Goal: Information Seeking & Learning: Find contact information

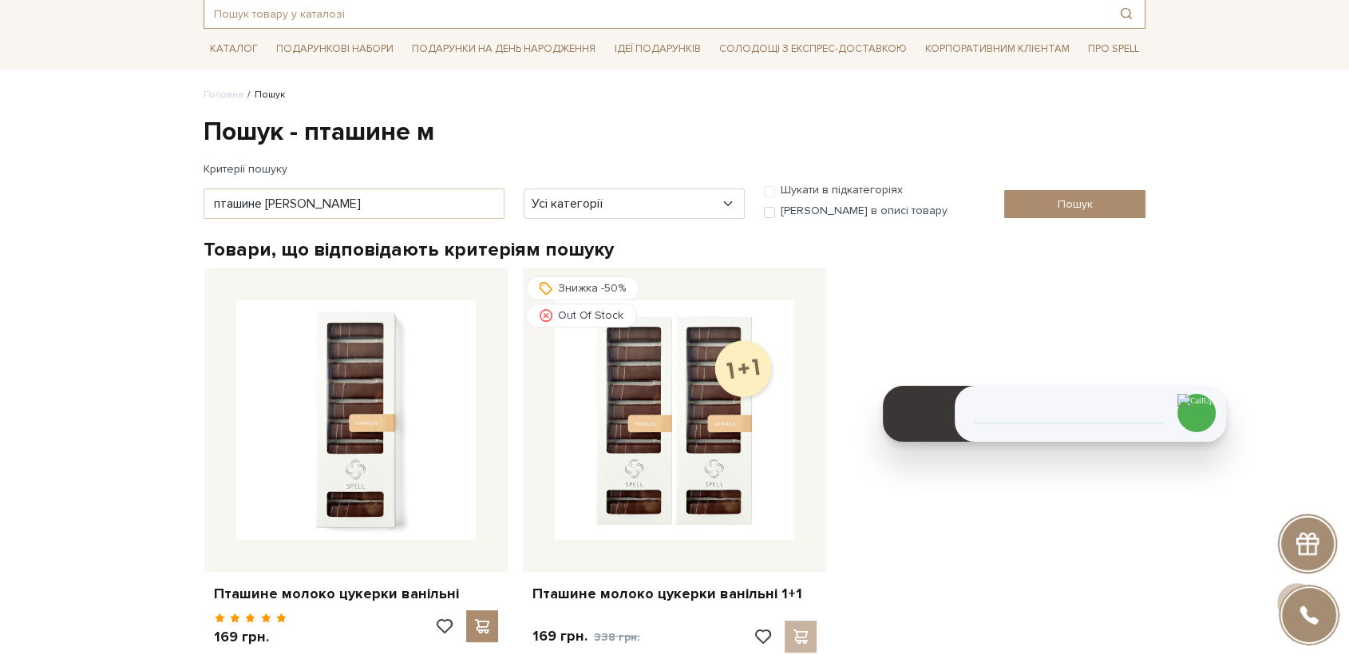
click at [273, 14] on input "text" at bounding box center [656, 13] width 904 height 29
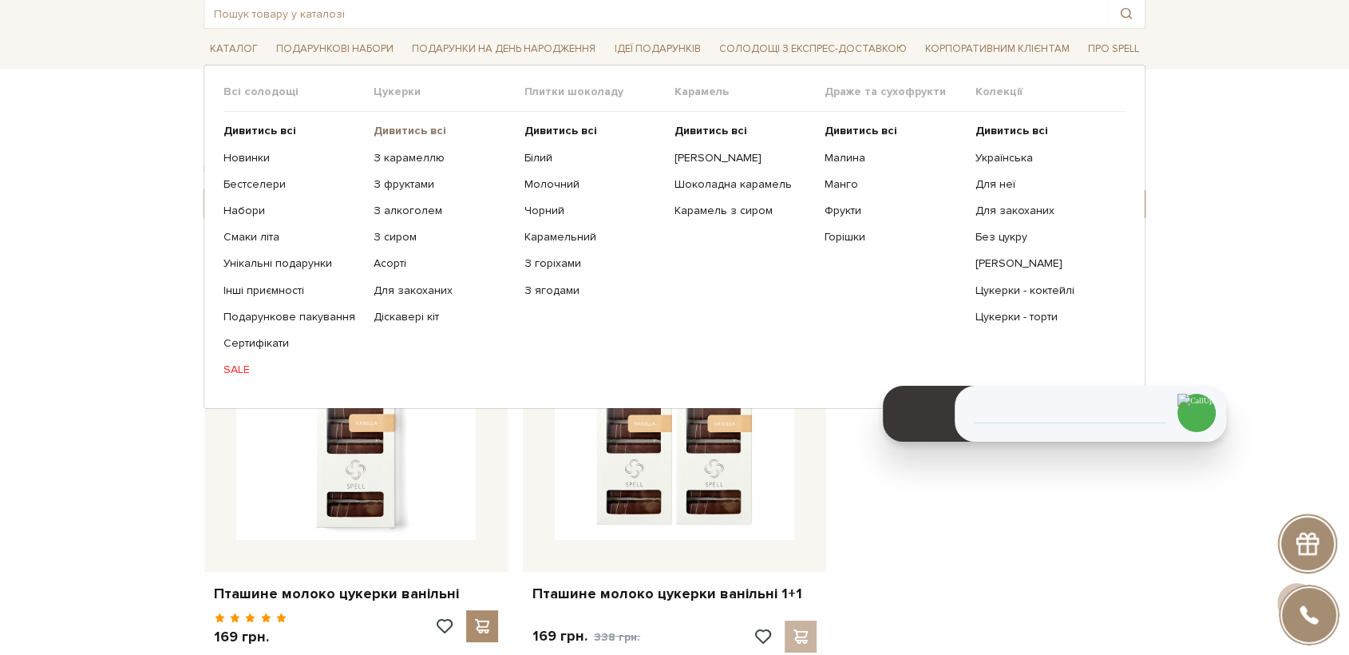
click at [406, 124] on b "Дивитись всі" at bounding box center [410, 131] width 73 height 14
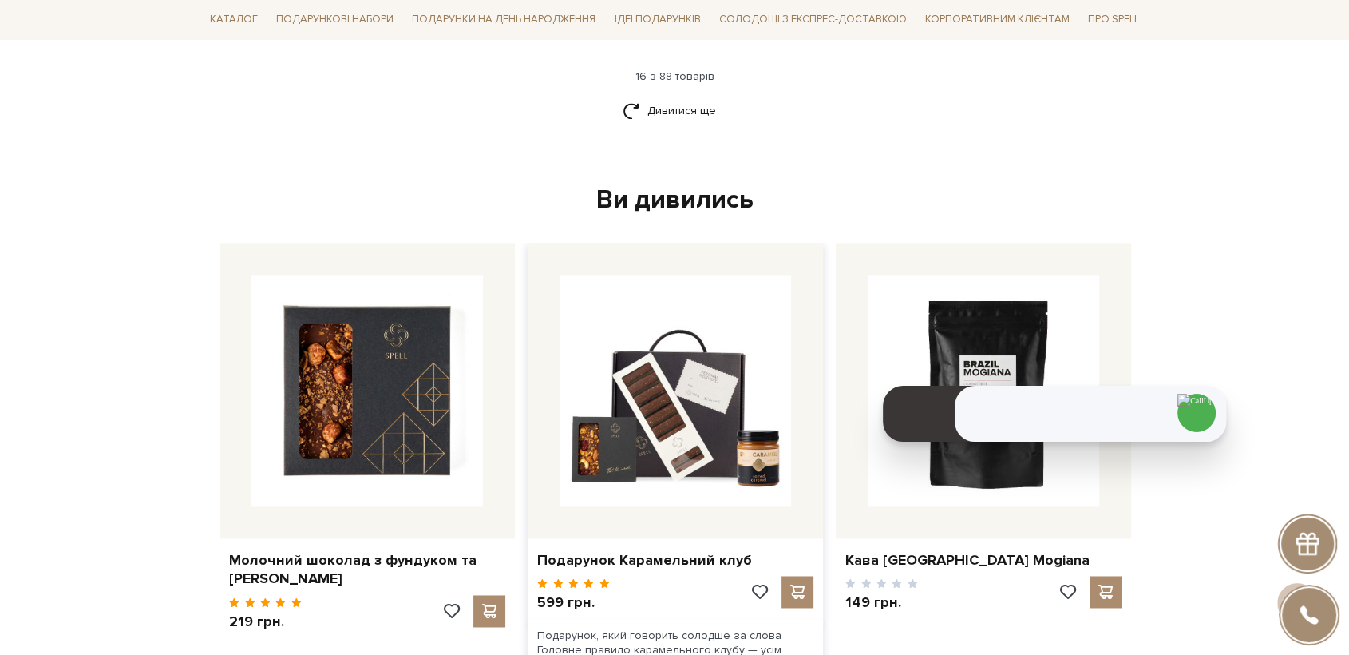
scroll to position [2305, 0]
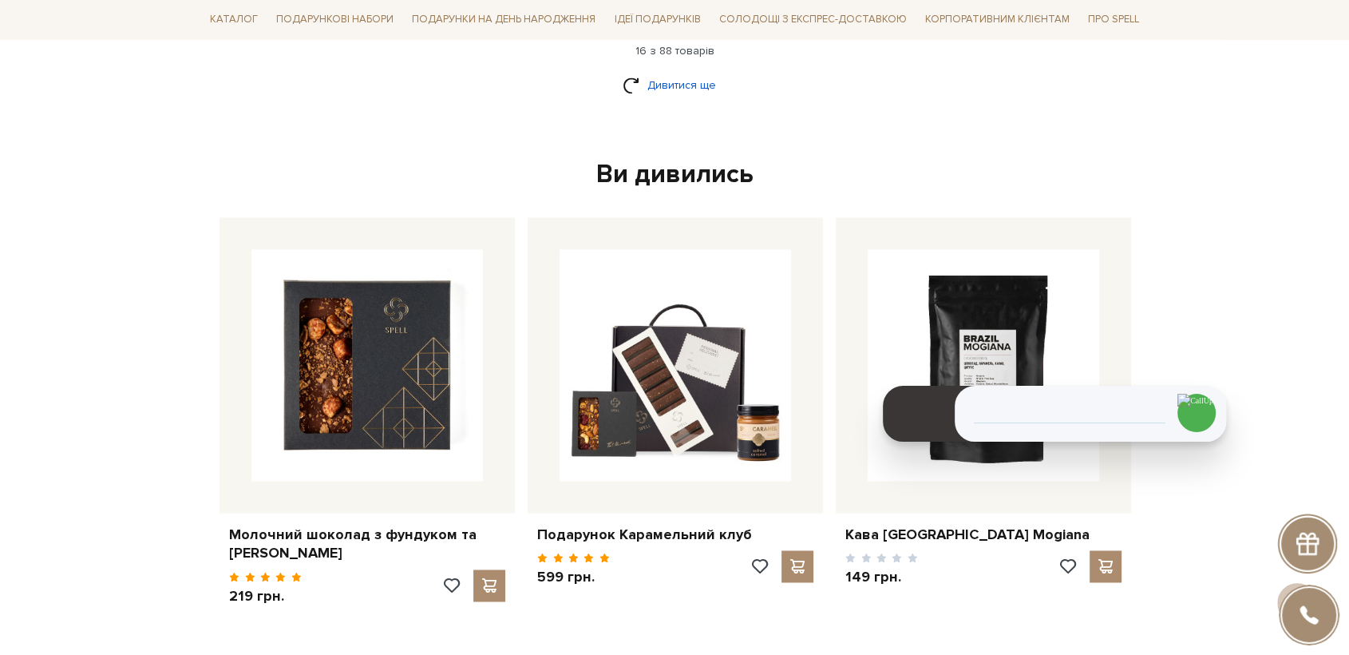
click at [679, 89] on link "Дивитися ще" at bounding box center [675, 85] width 104 height 28
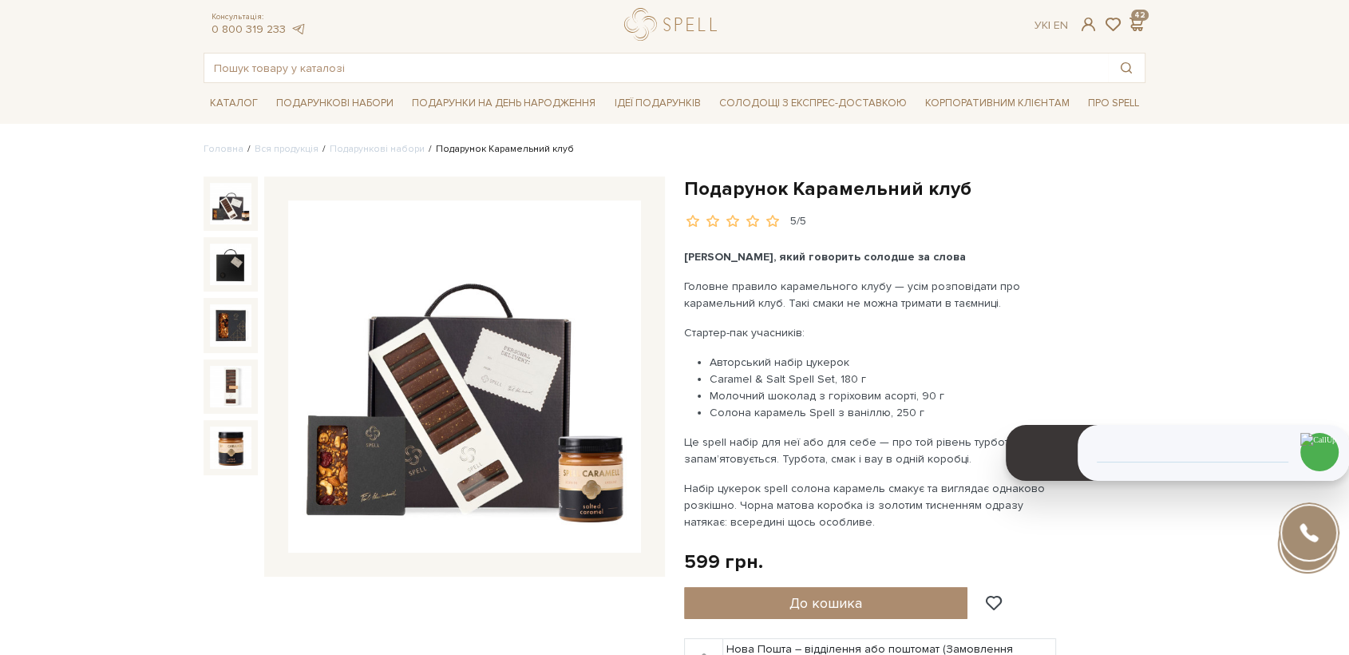
scroll to position [89, 0]
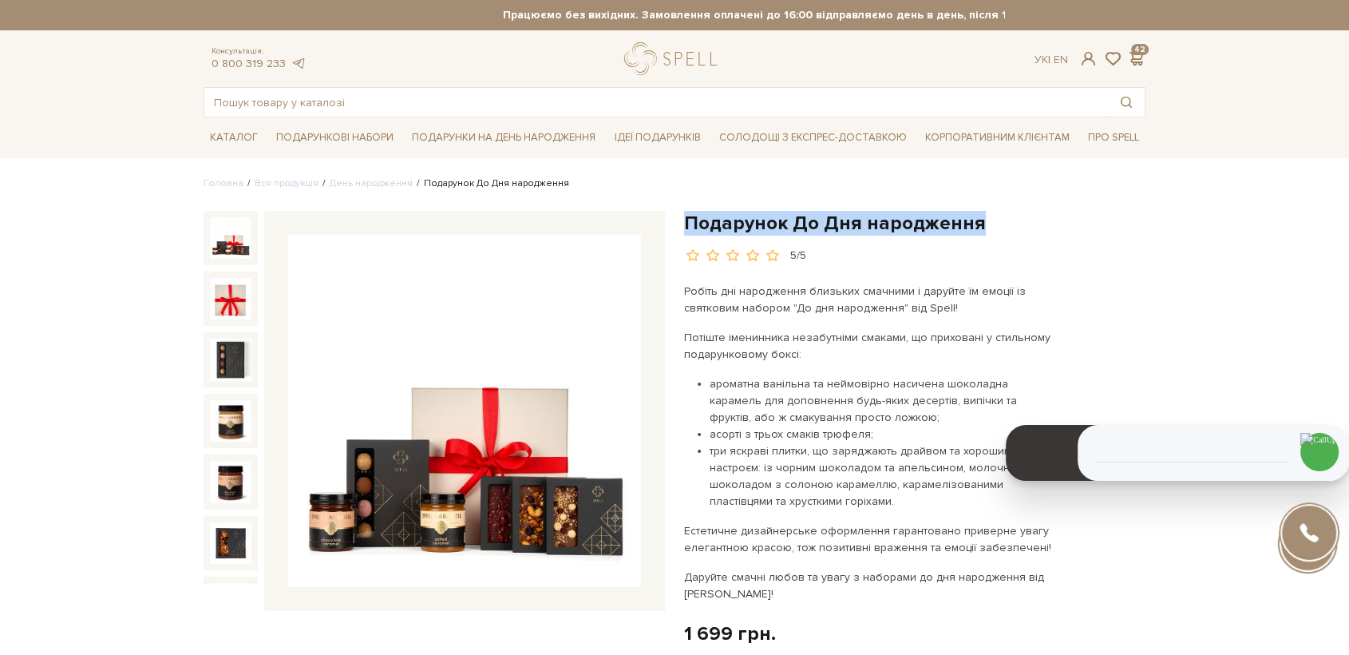
drag, startPoint x: 686, startPoint y: 218, endPoint x: 973, endPoint y: 212, distance: 286.6
click at [973, 212] on h1 "Подарунок До Дня народження" at bounding box center [914, 223] width 461 height 25
click at [658, 61] on link "logo" at bounding box center [674, 58] width 100 height 33
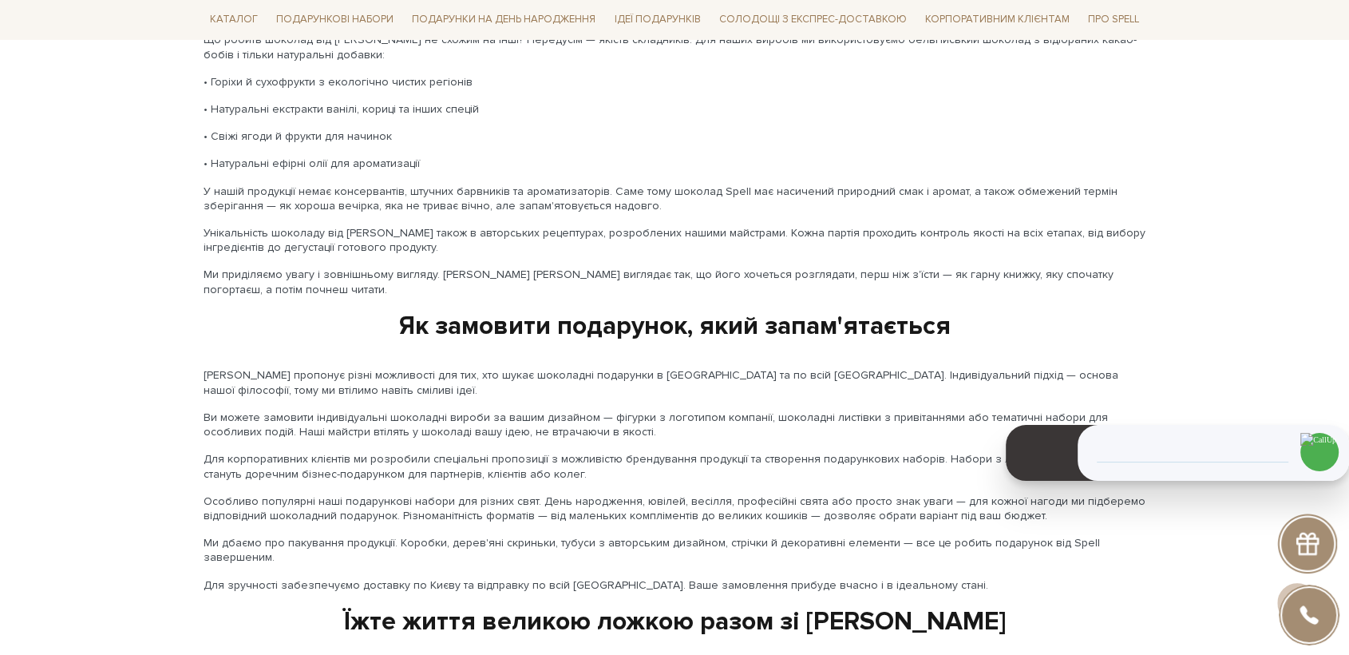
scroll to position [2602, 0]
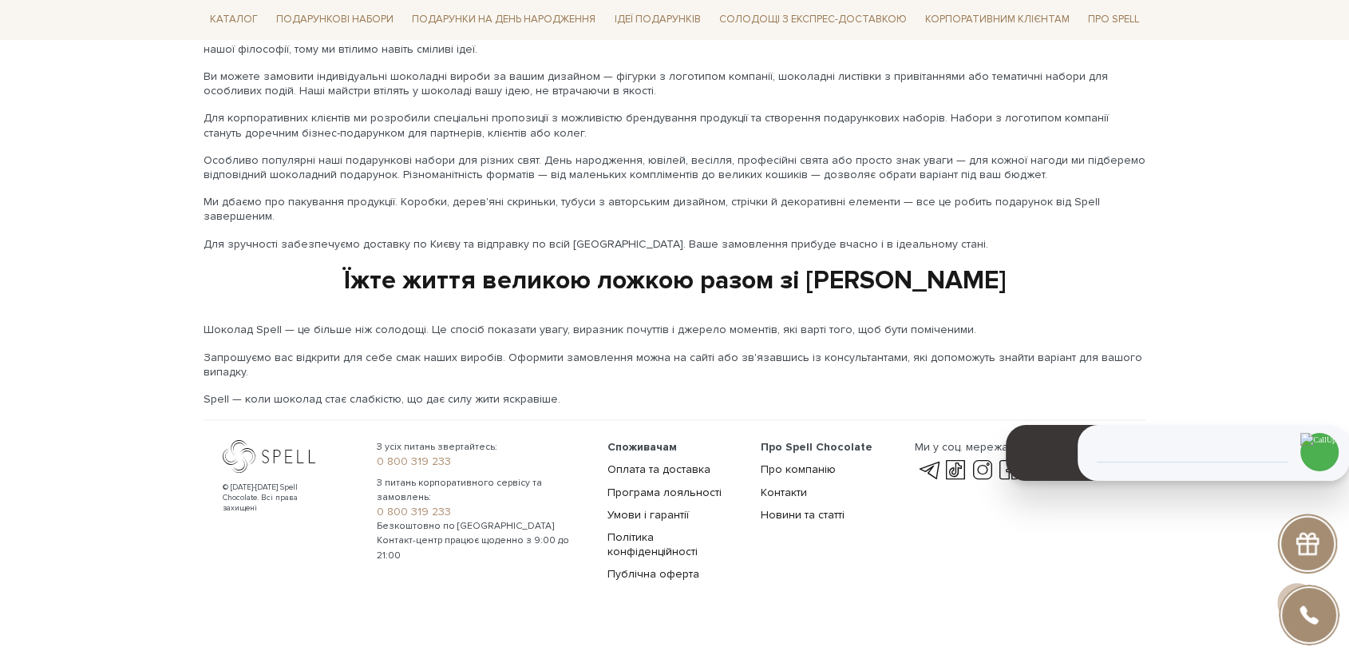
click at [663, 461] on link "Оплата та доставка" at bounding box center [658, 468] width 103 height 14
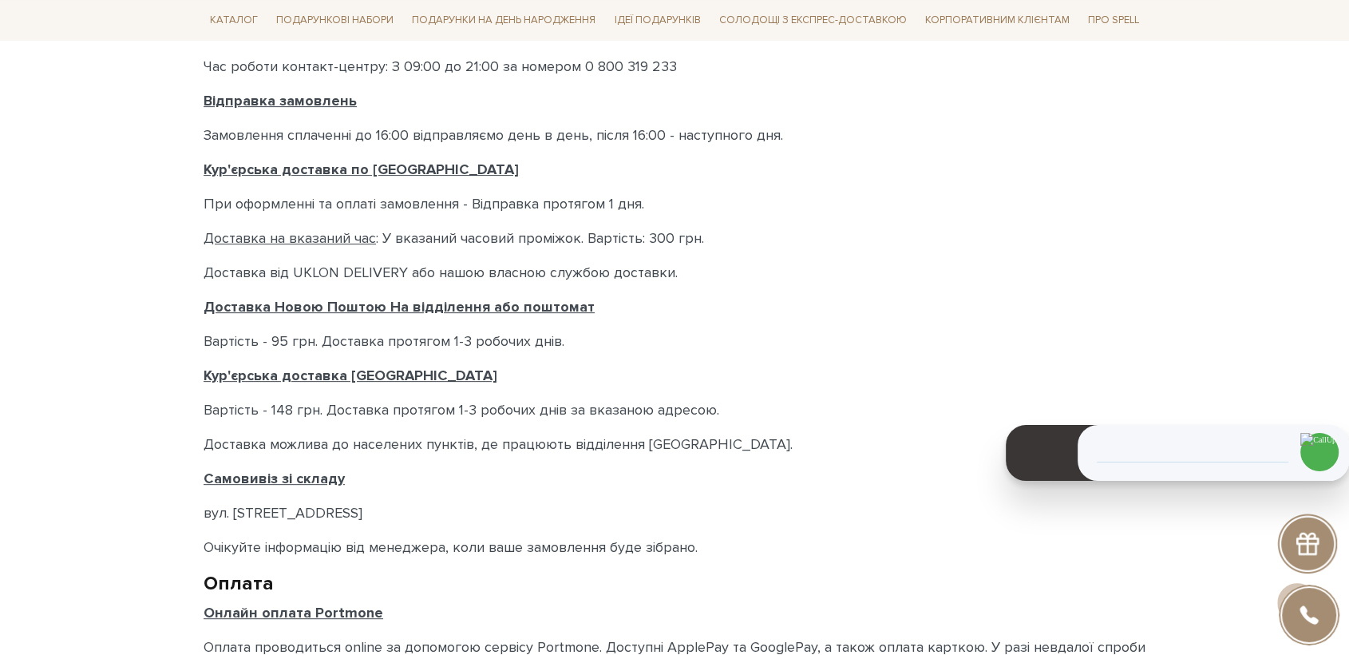
scroll to position [532, 0]
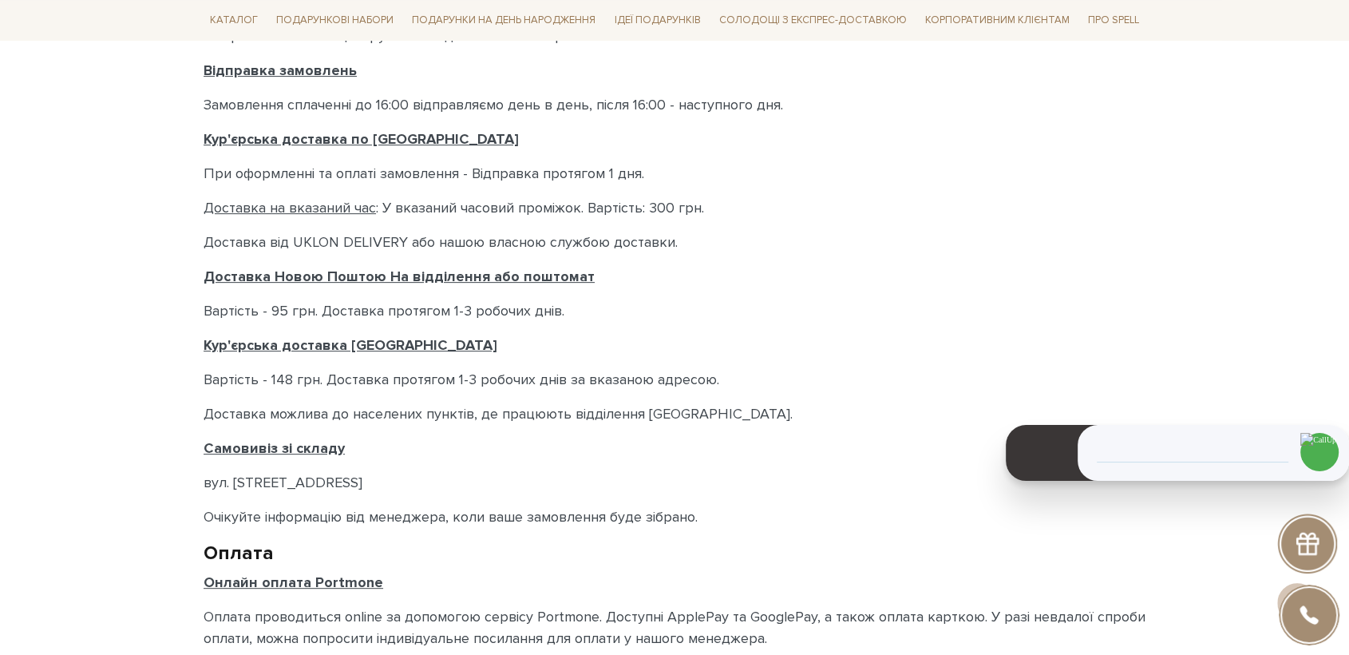
drag, startPoint x: 396, startPoint y: 489, endPoint x: 200, endPoint y: 482, distance: 195.7
click at [200, 482] on div "Головна Доставка і Оплата Доставка і Оплата Доставка і Оплата Прийом замовлень …" at bounding box center [674, 200] width 961 height 1111
copy p "вул. [STREET_ADDRESS]"
